Goal: Information Seeking & Learning: Compare options

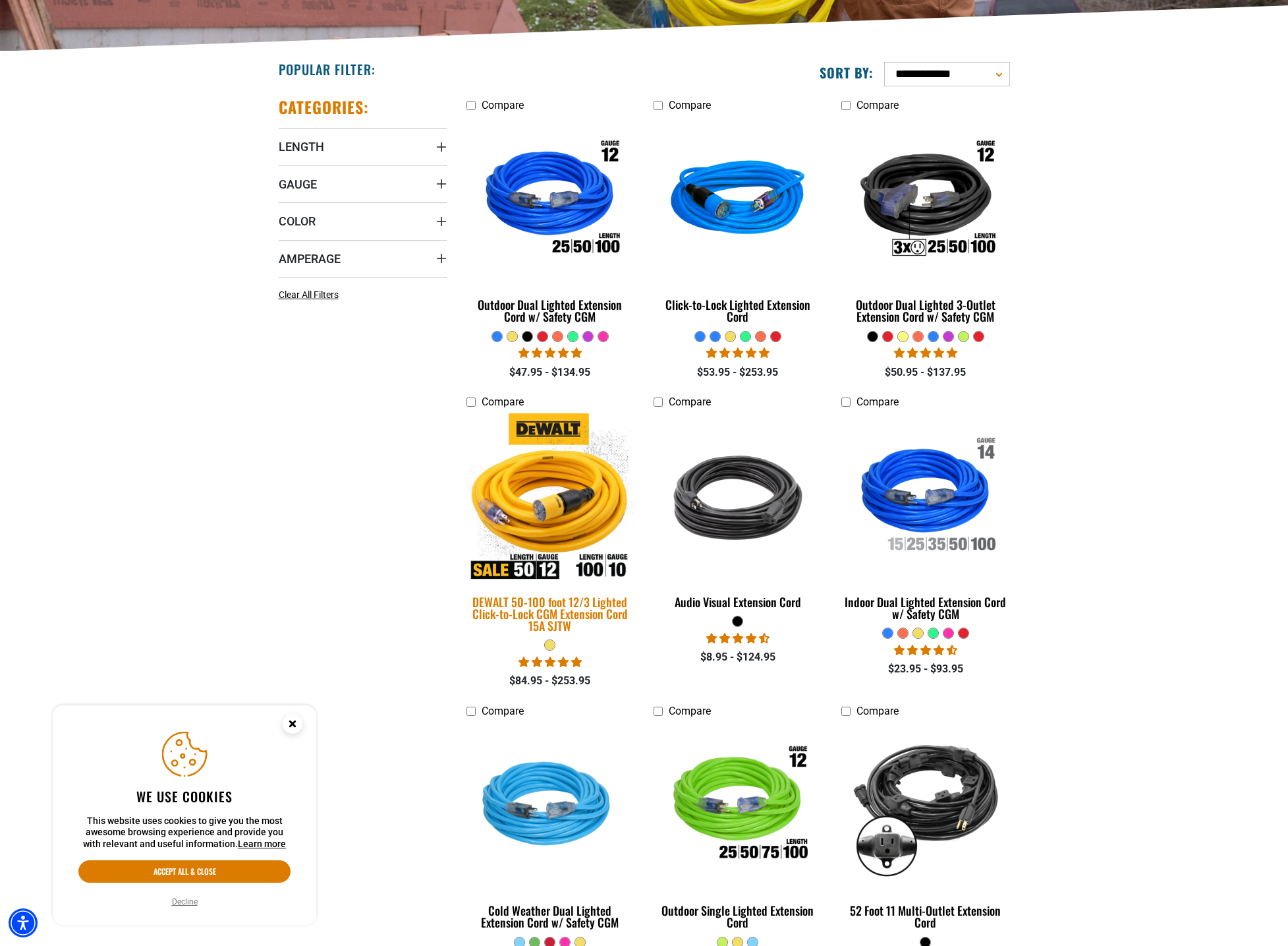
scroll to position [351, 0]
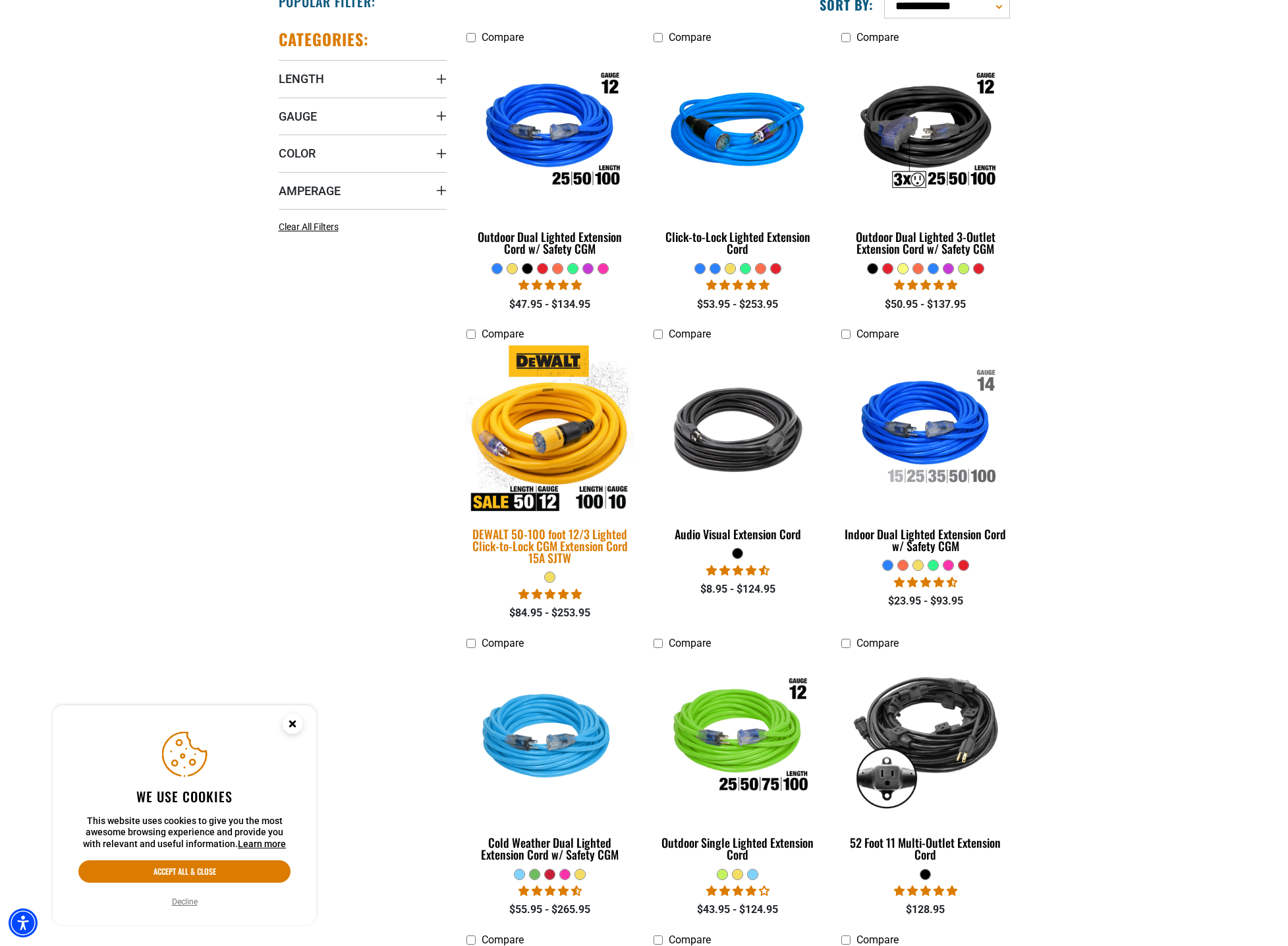
click at [533, 420] on img at bounding box center [549, 430] width 184 height 169
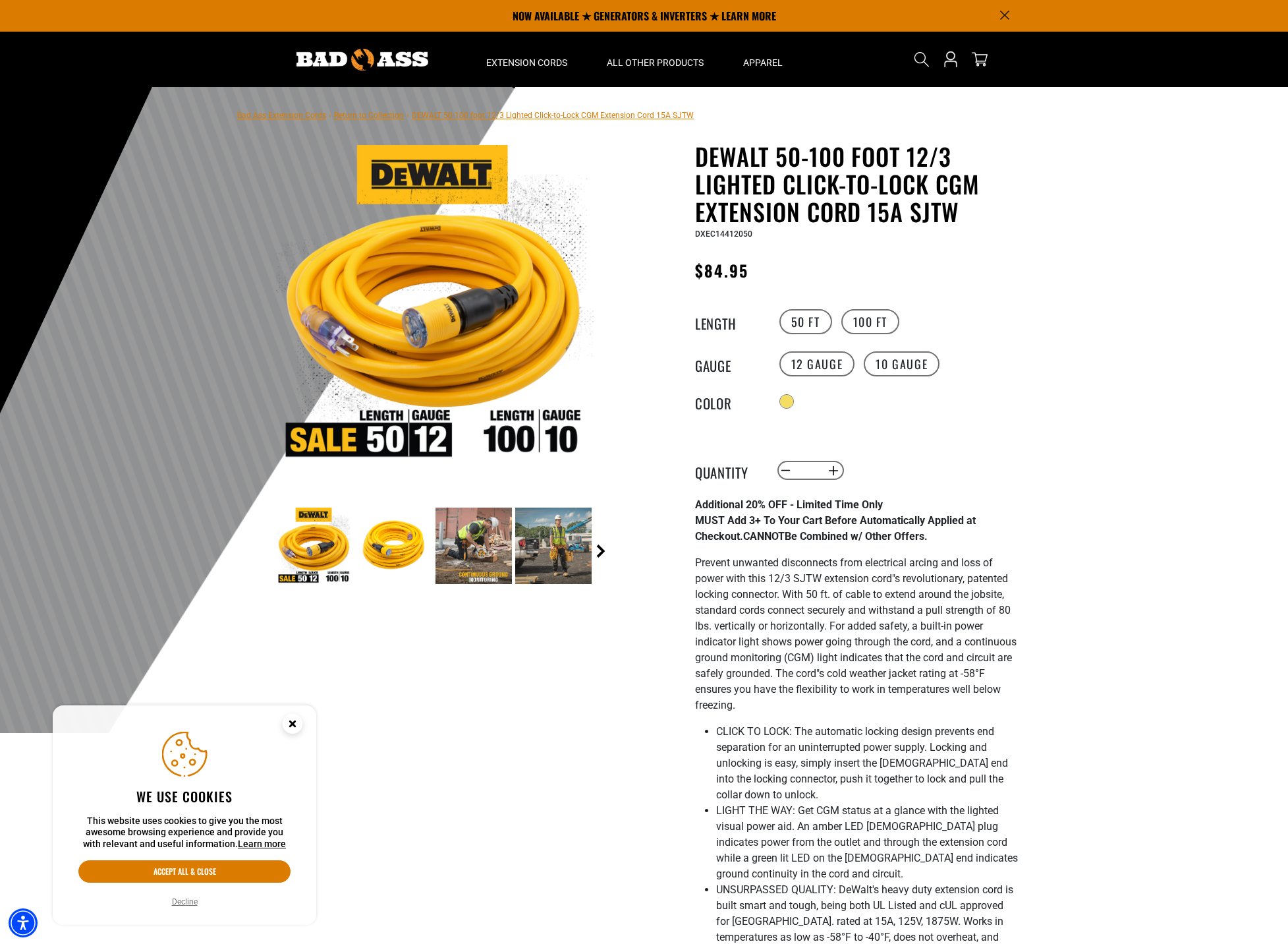
click at [599, 549] on link "Next" at bounding box center [601, 551] width 14 height 14
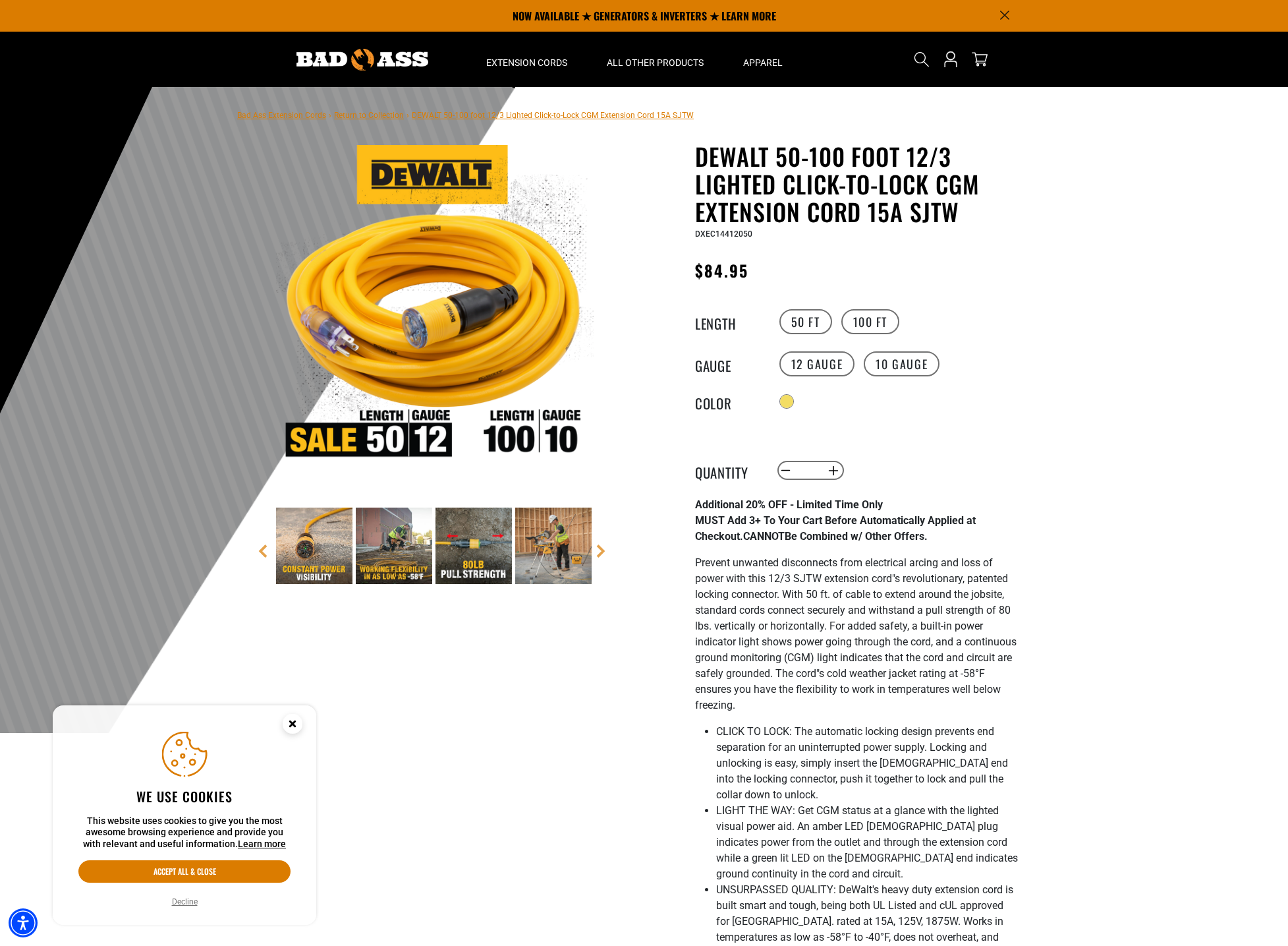
click at [487, 550] on img at bounding box center [474, 546] width 76 height 76
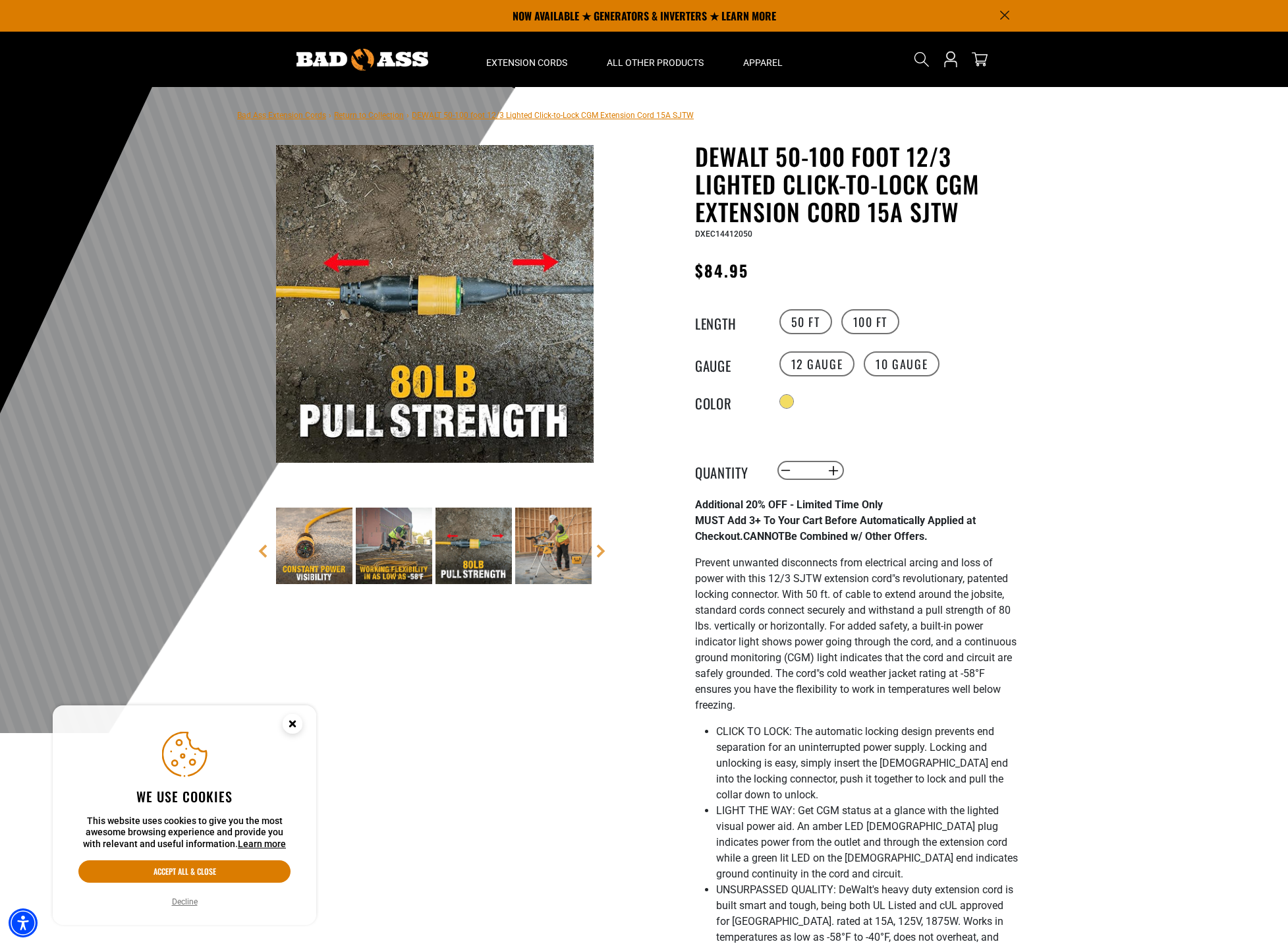
click at [325, 554] on img at bounding box center [314, 546] width 76 height 76
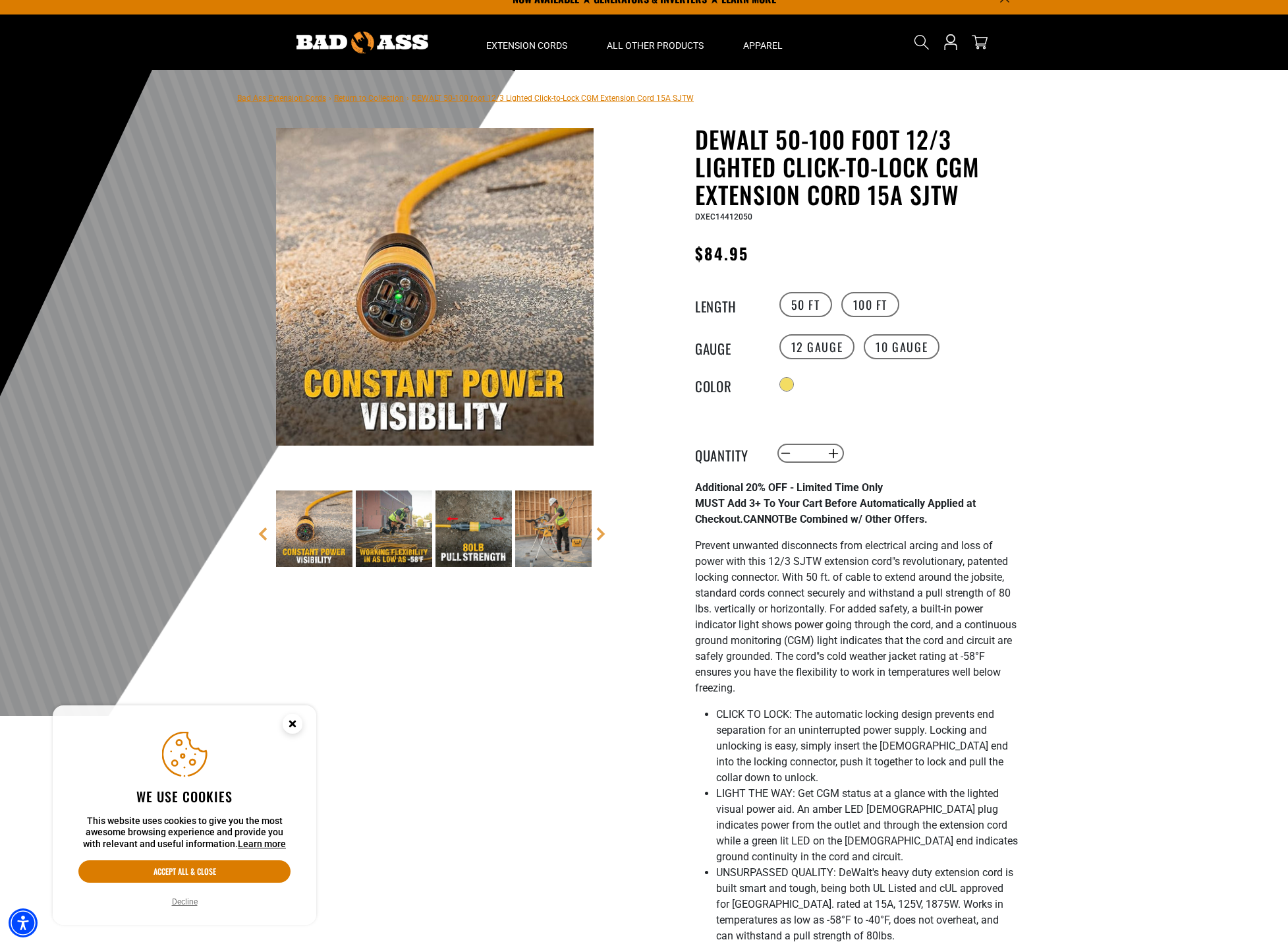
scroll to position [34, 0]
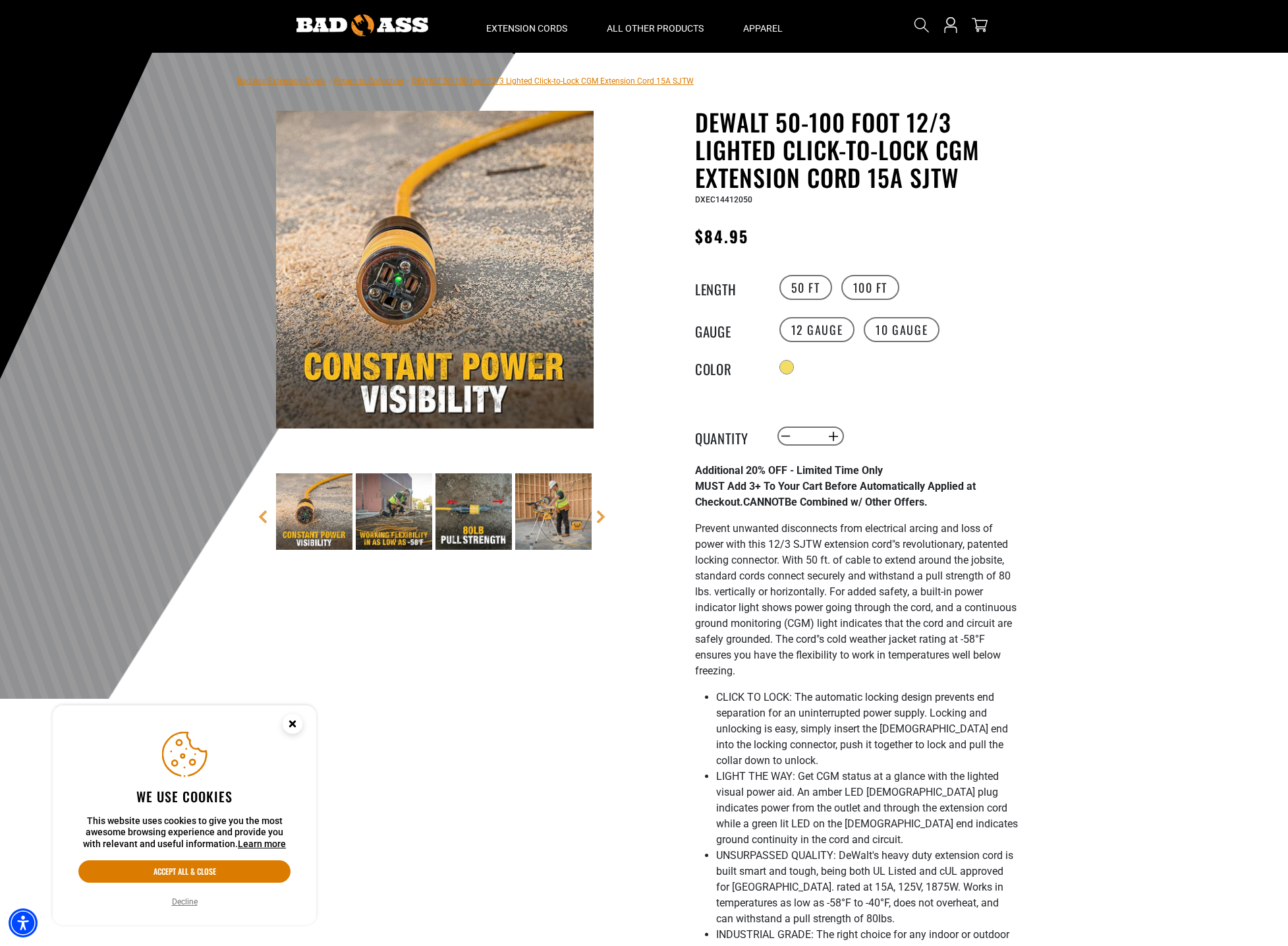
click at [419, 527] on img at bounding box center [394, 511] width 76 height 76
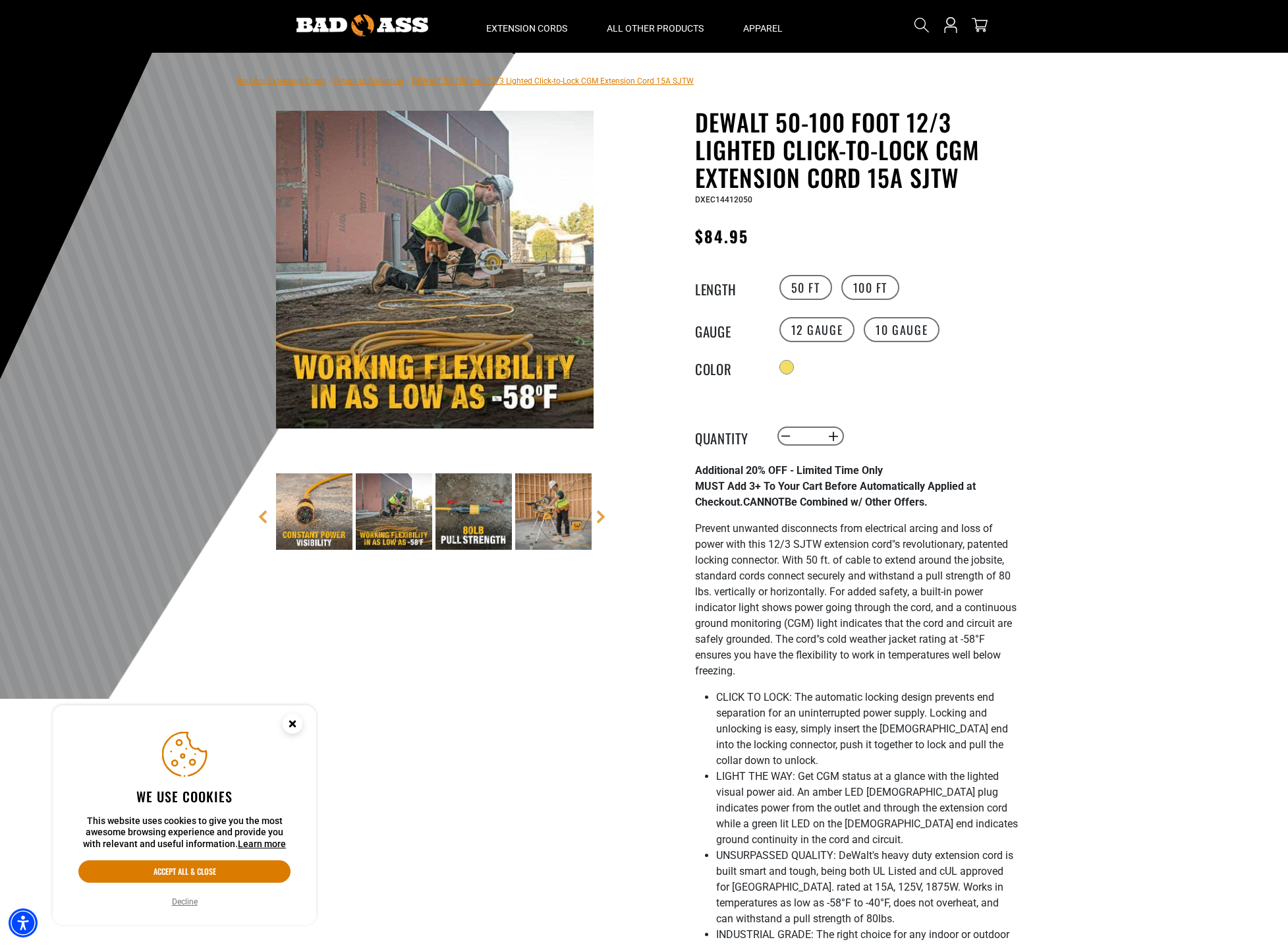
click at [460, 526] on img at bounding box center [474, 511] width 76 height 76
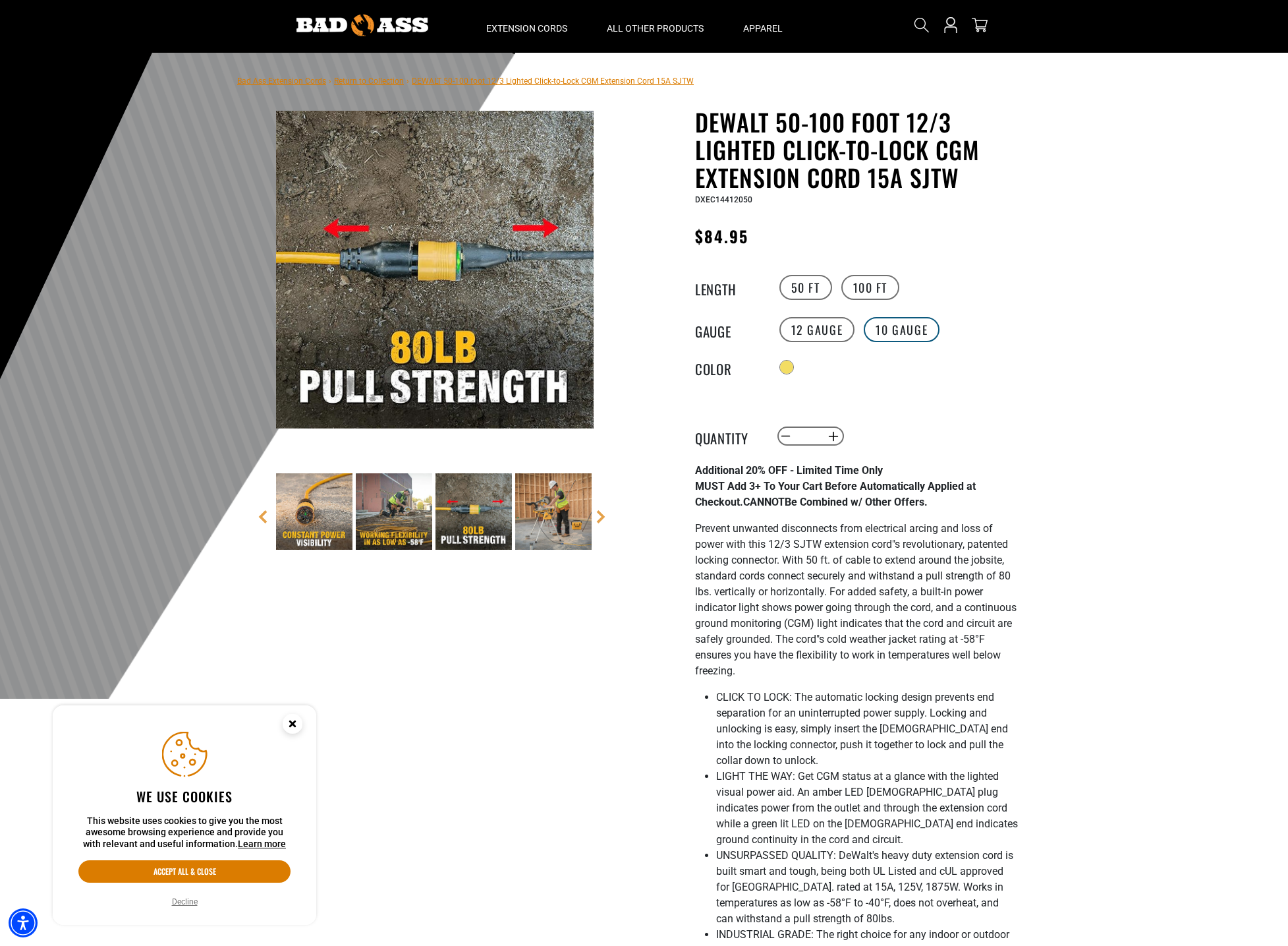
click at [894, 329] on label "10 Gauge" at bounding box center [902, 329] width 76 height 25
click at [818, 329] on label "12 Gauge" at bounding box center [817, 329] width 76 height 25
click at [867, 290] on label "100 FT" at bounding box center [870, 287] width 59 height 25
click at [808, 290] on label "50 FT" at bounding box center [806, 287] width 53 height 25
click at [855, 289] on label "100 FT" at bounding box center [870, 287] width 59 height 25
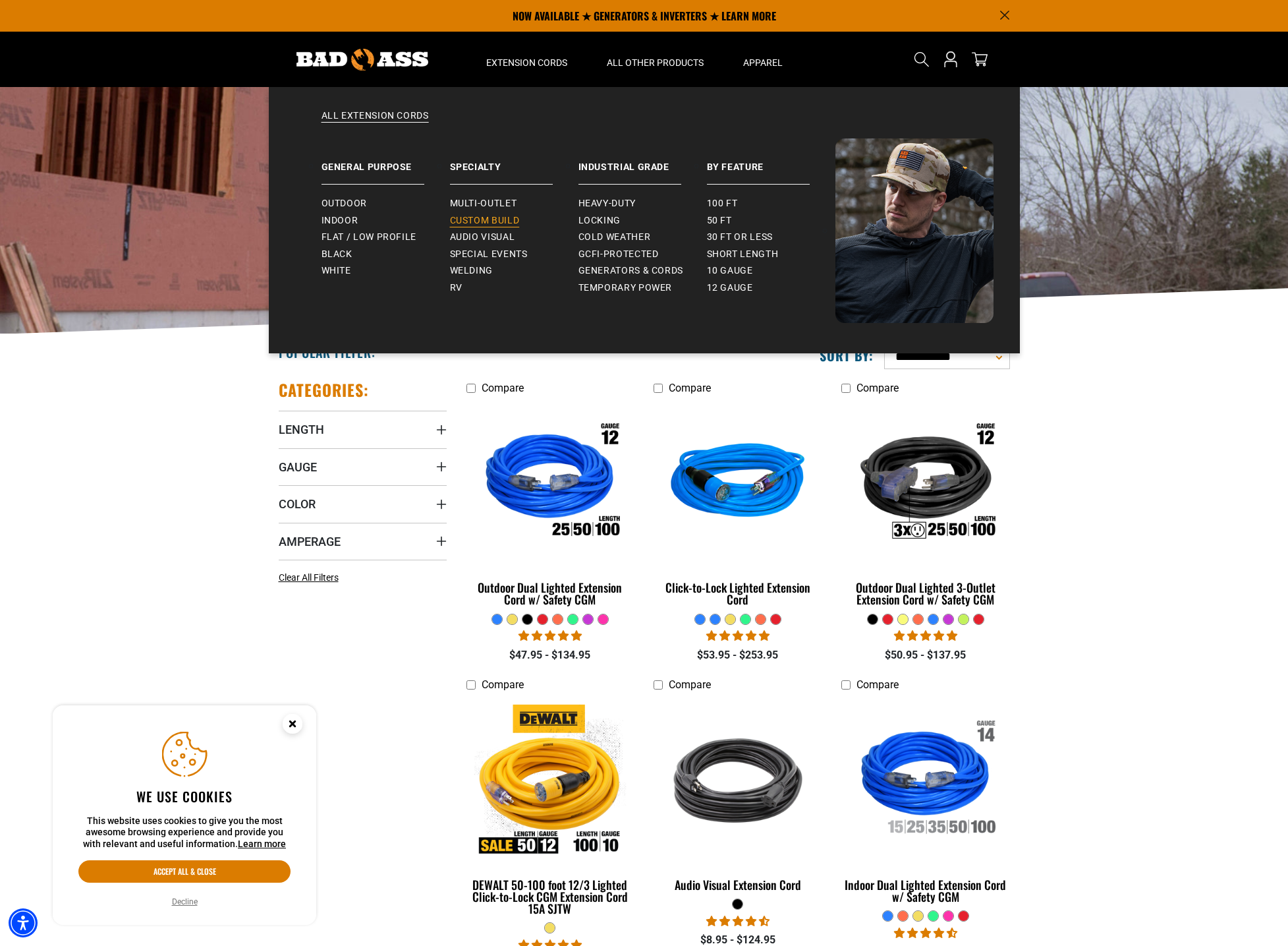
click at [491, 222] on span "Custom Build" at bounding box center [485, 221] width 70 height 12
click at [357, 203] on span "Outdoor" at bounding box center [345, 204] width 46 height 12
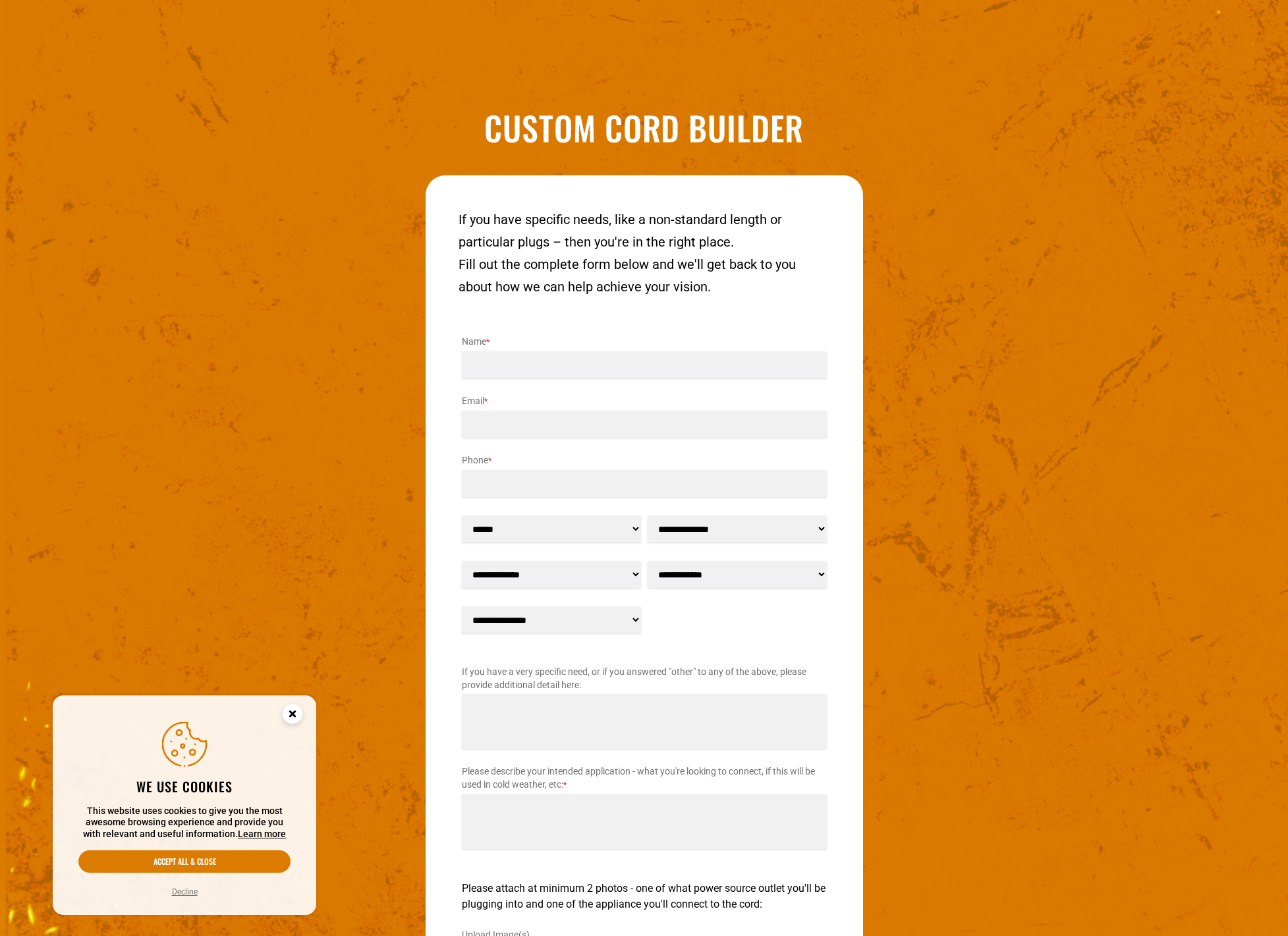
scroll to position [1636, 0]
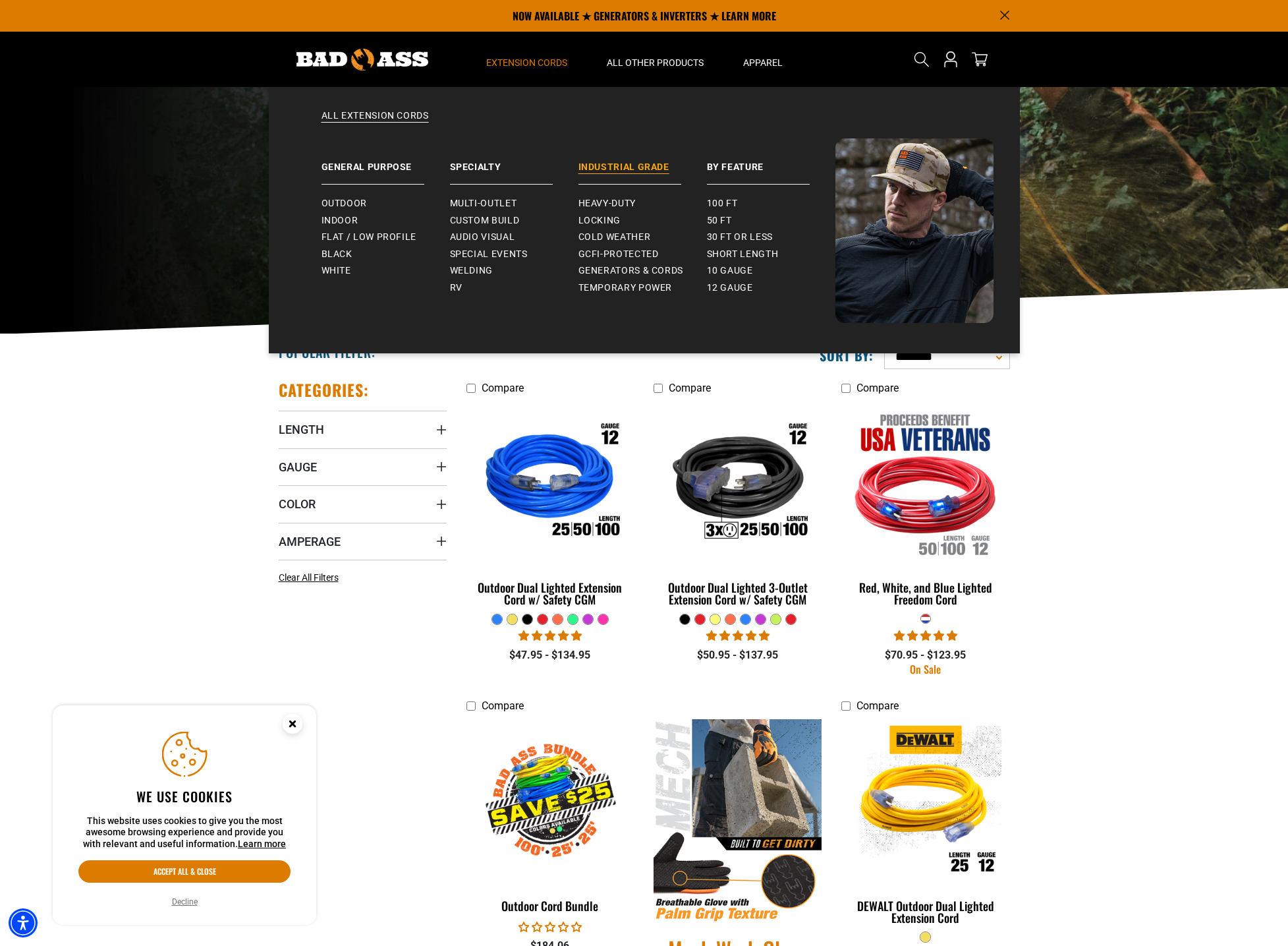
click at [612, 160] on link "Industrial Grade" at bounding box center [642, 161] width 128 height 46
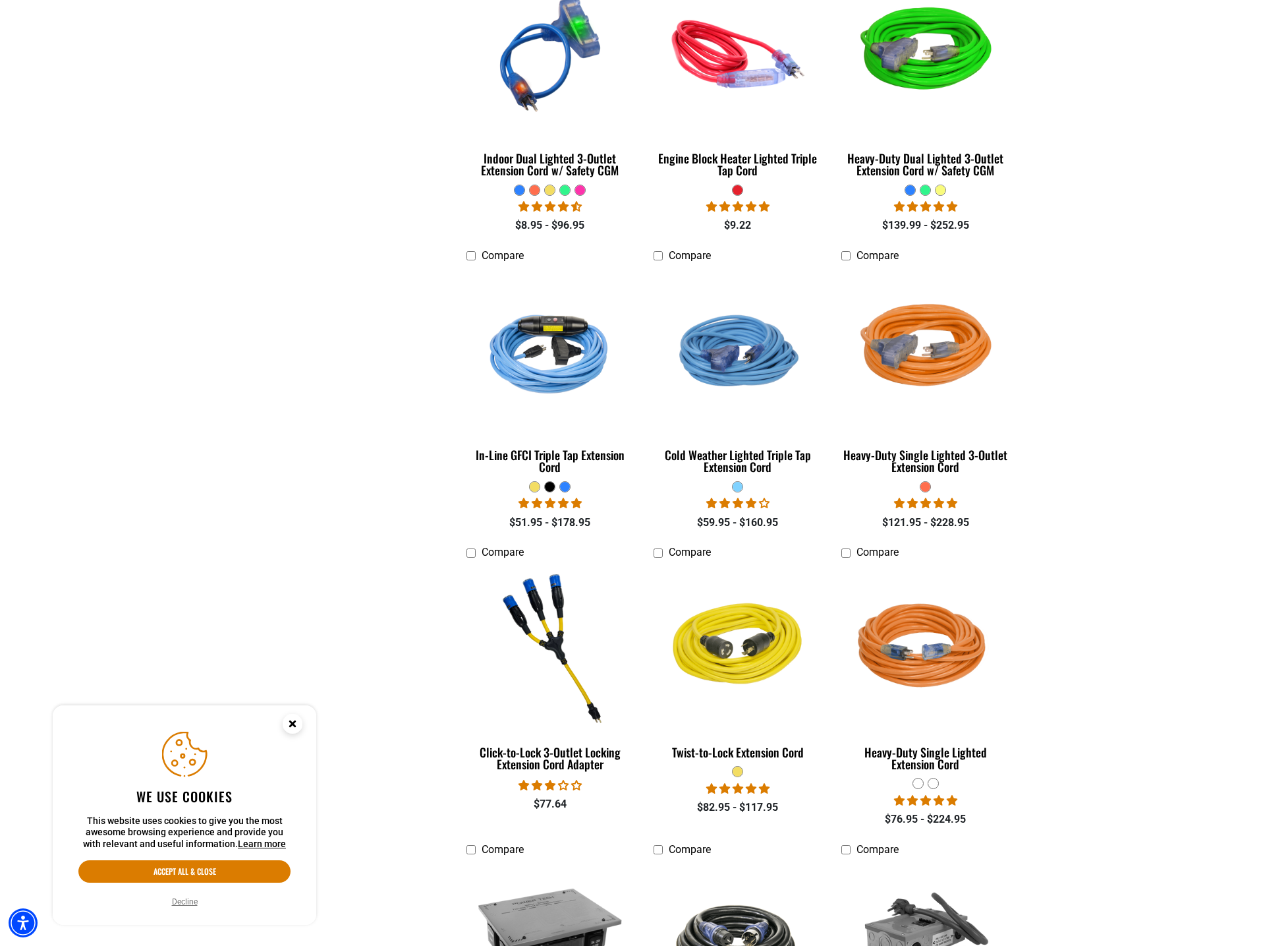
scroll to position [1390, 0]
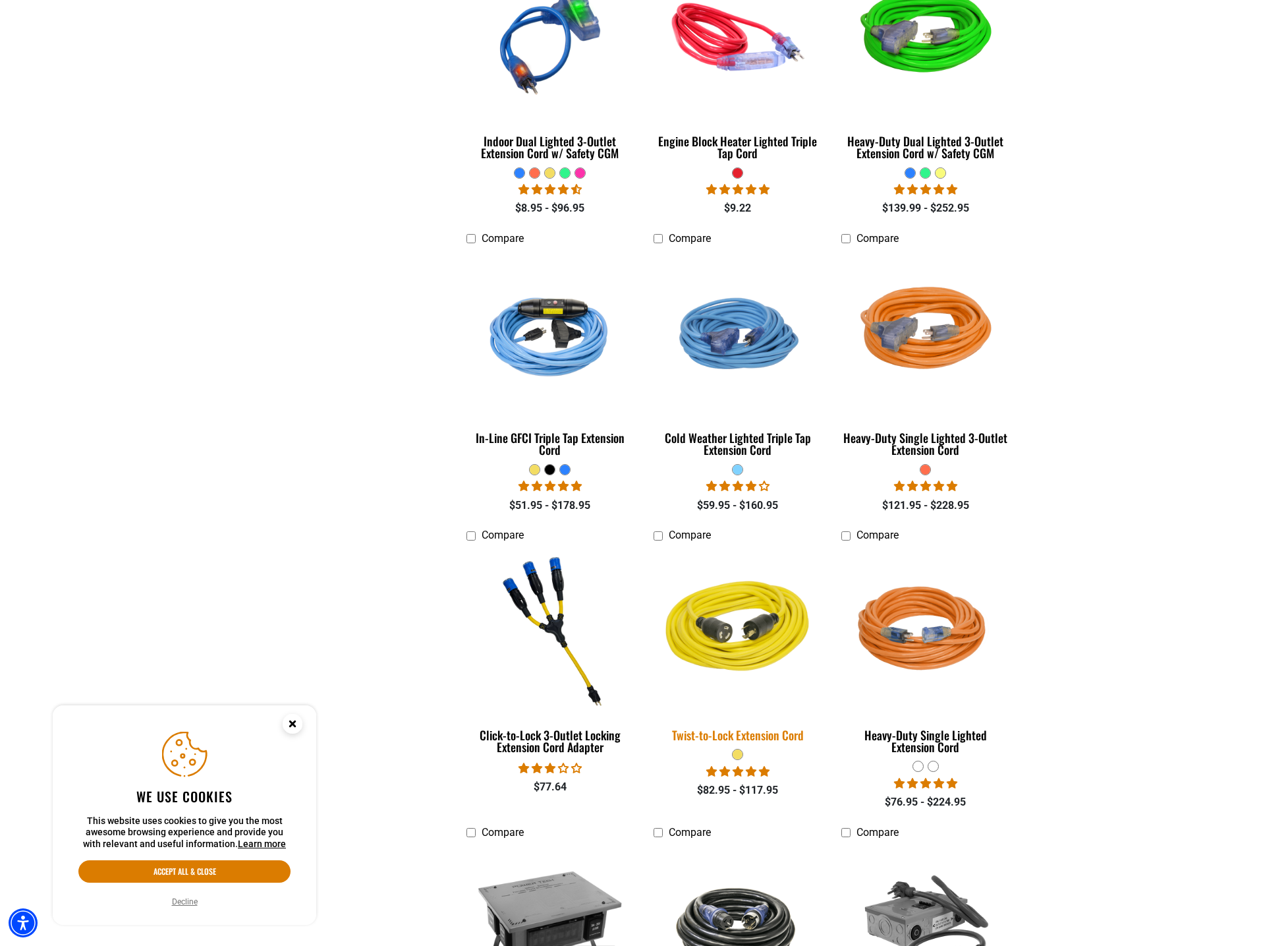
click at [765, 643] on img at bounding box center [738, 630] width 184 height 169
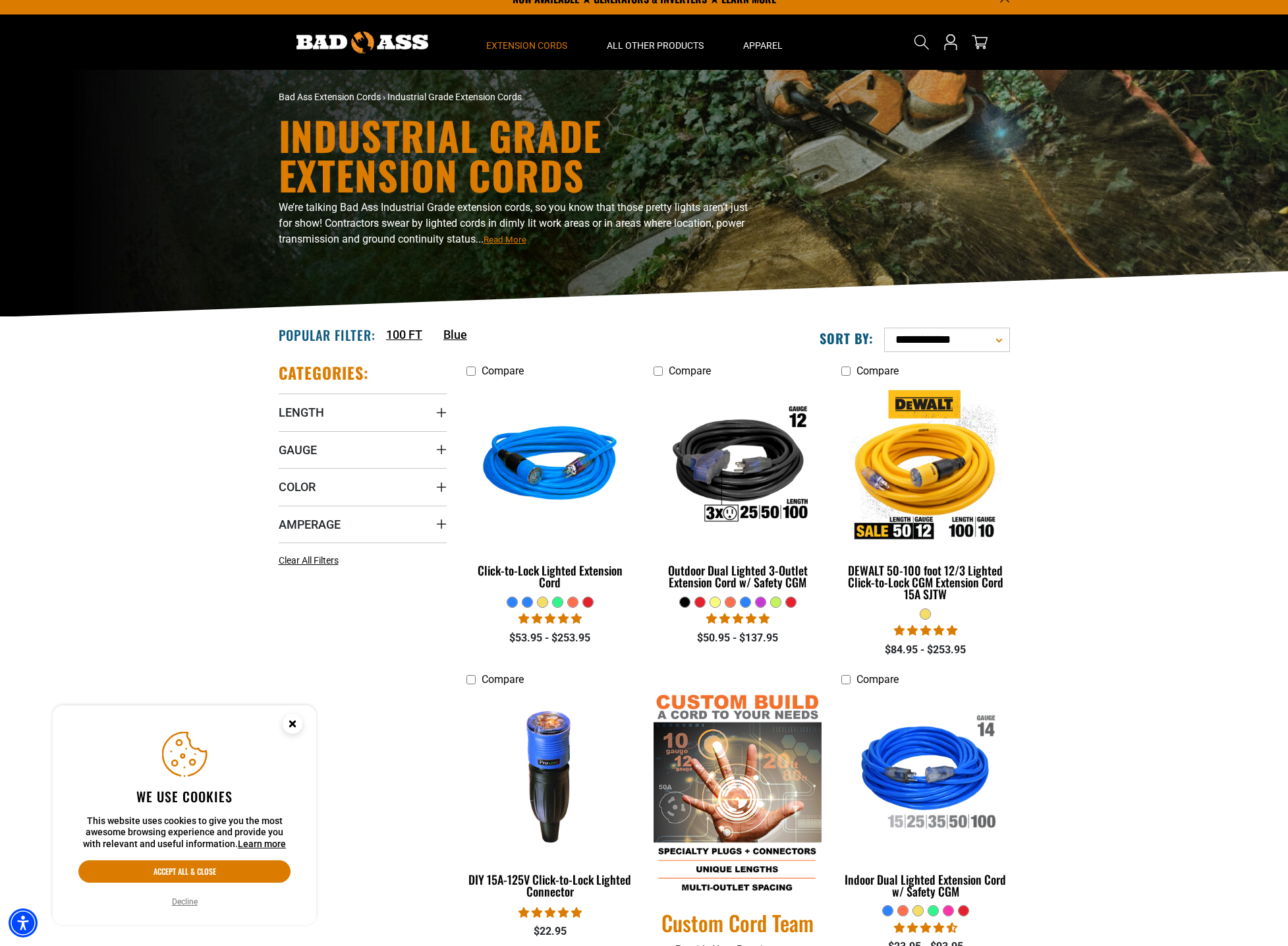
scroll to position [0, 0]
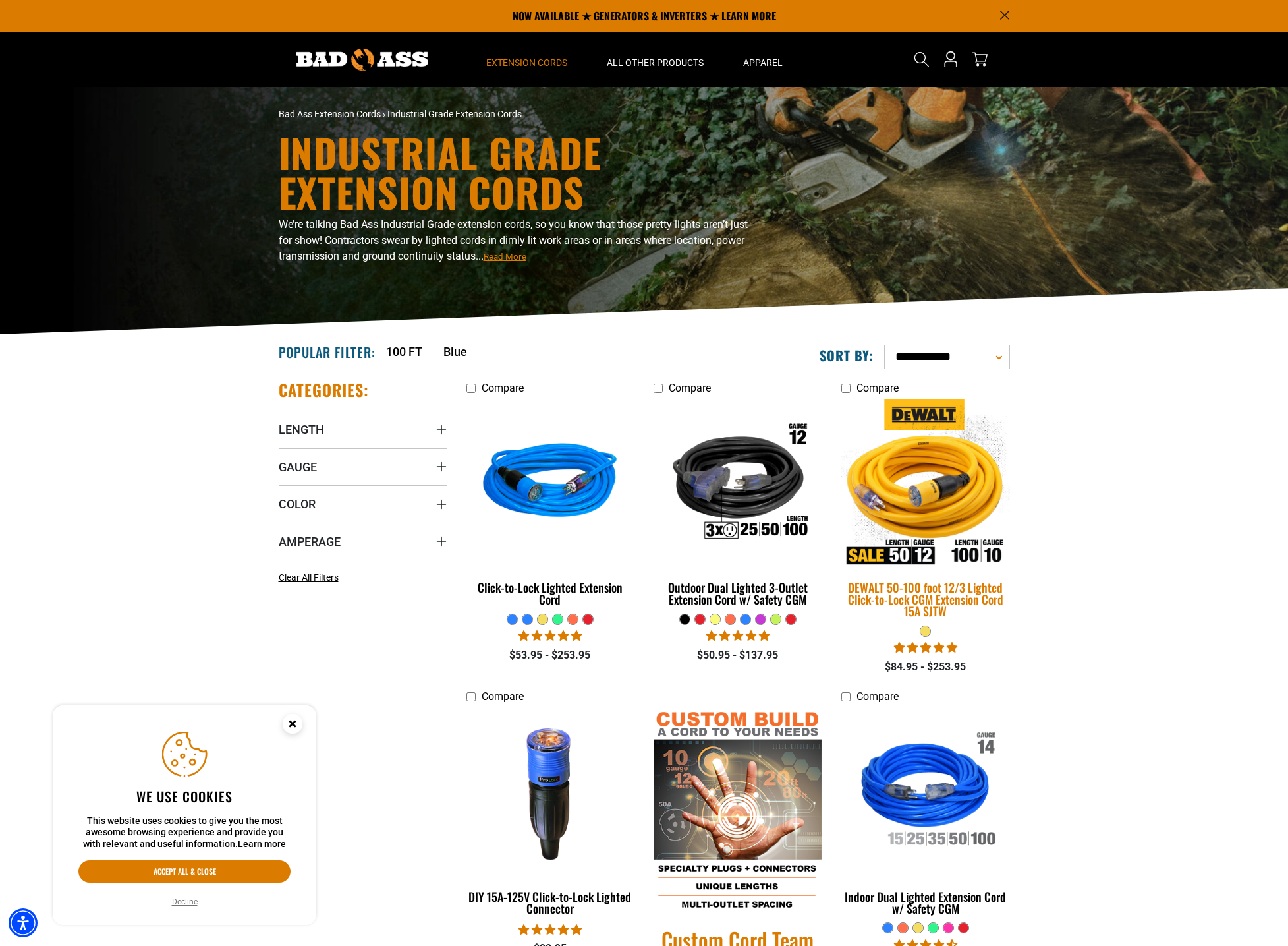
click at [935, 459] on img at bounding box center [925, 483] width 184 height 169
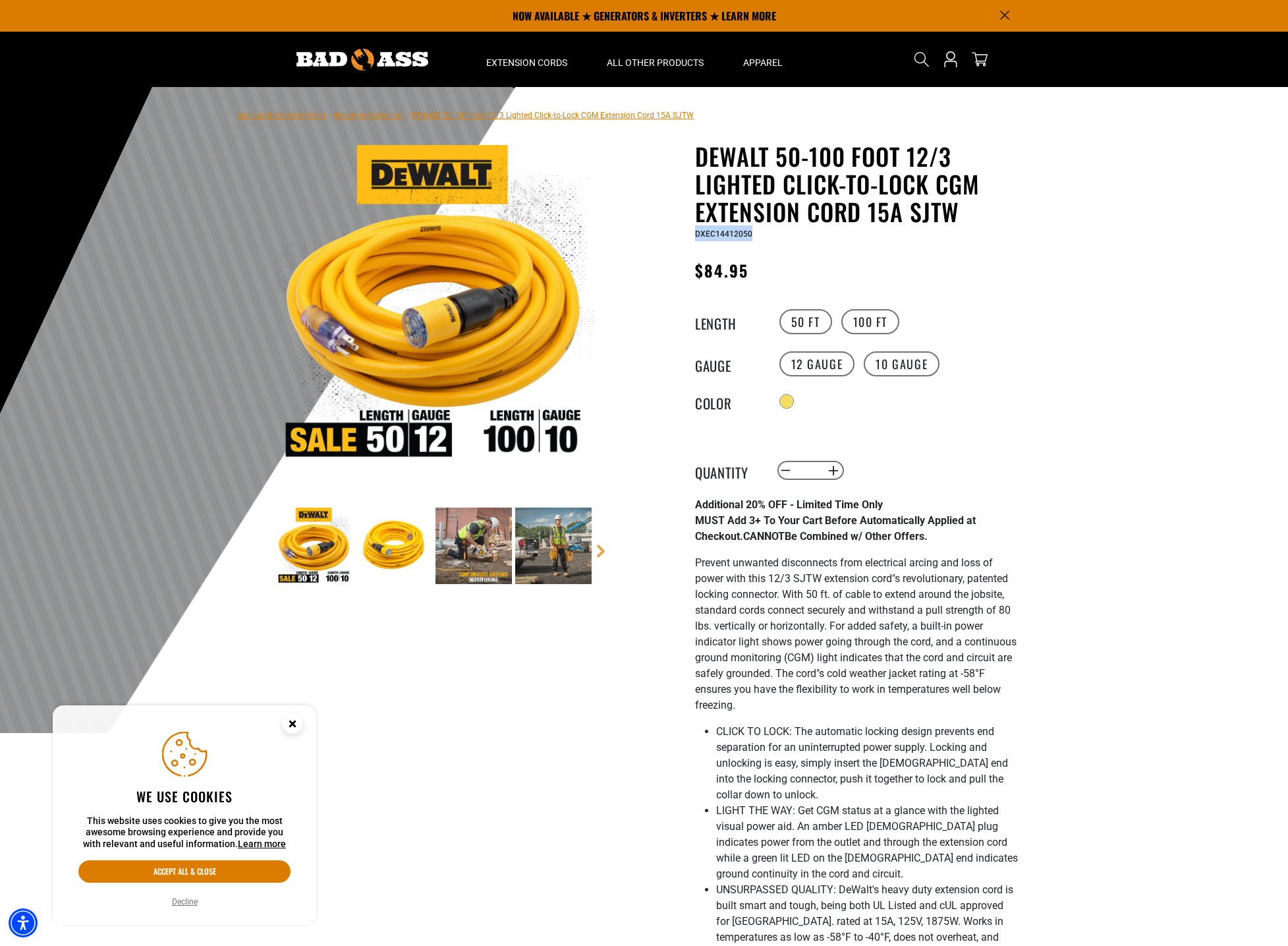
drag, startPoint x: 697, startPoint y: 235, endPoint x: 751, endPoint y: 232, distance: 54.1
click at [751, 232] on div "DXEC14412050" at bounding box center [857, 233] width 323 height 16
copy span "DXEC14412050"
